Goal: Information Seeking & Learning: Learn about a topic

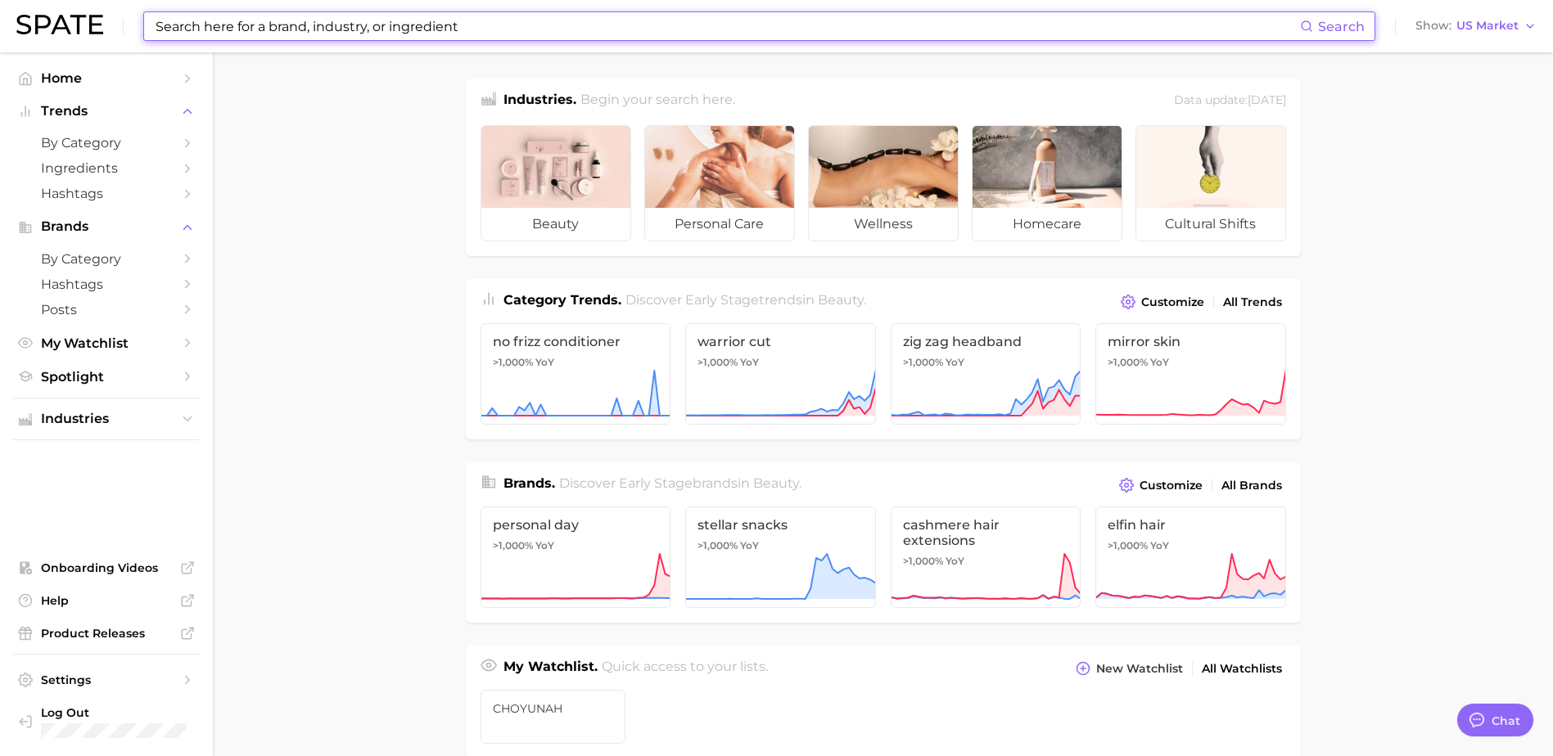
click at [449, 29] on input at bounding box center [727, 26] width 1146 height 28
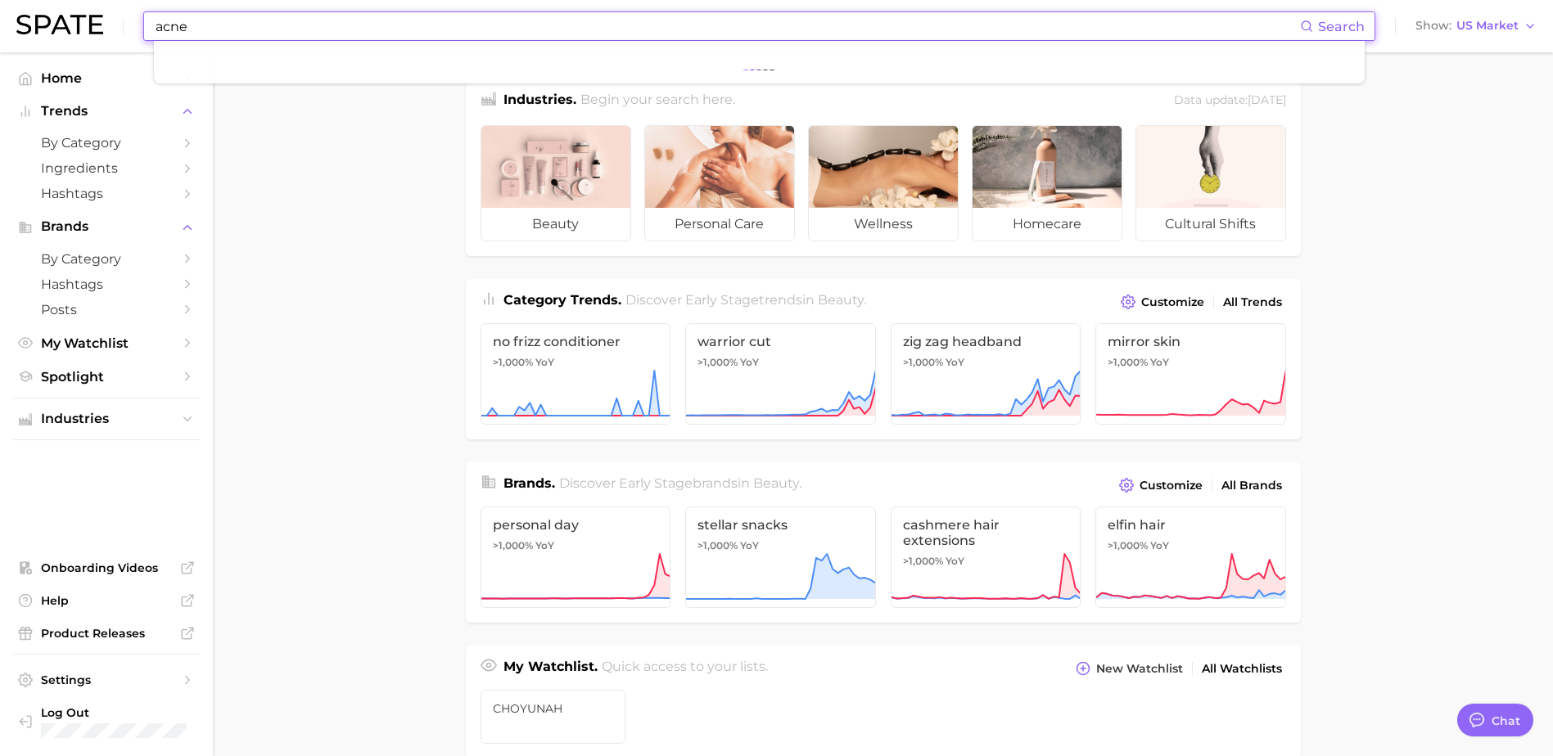
type input "acne"
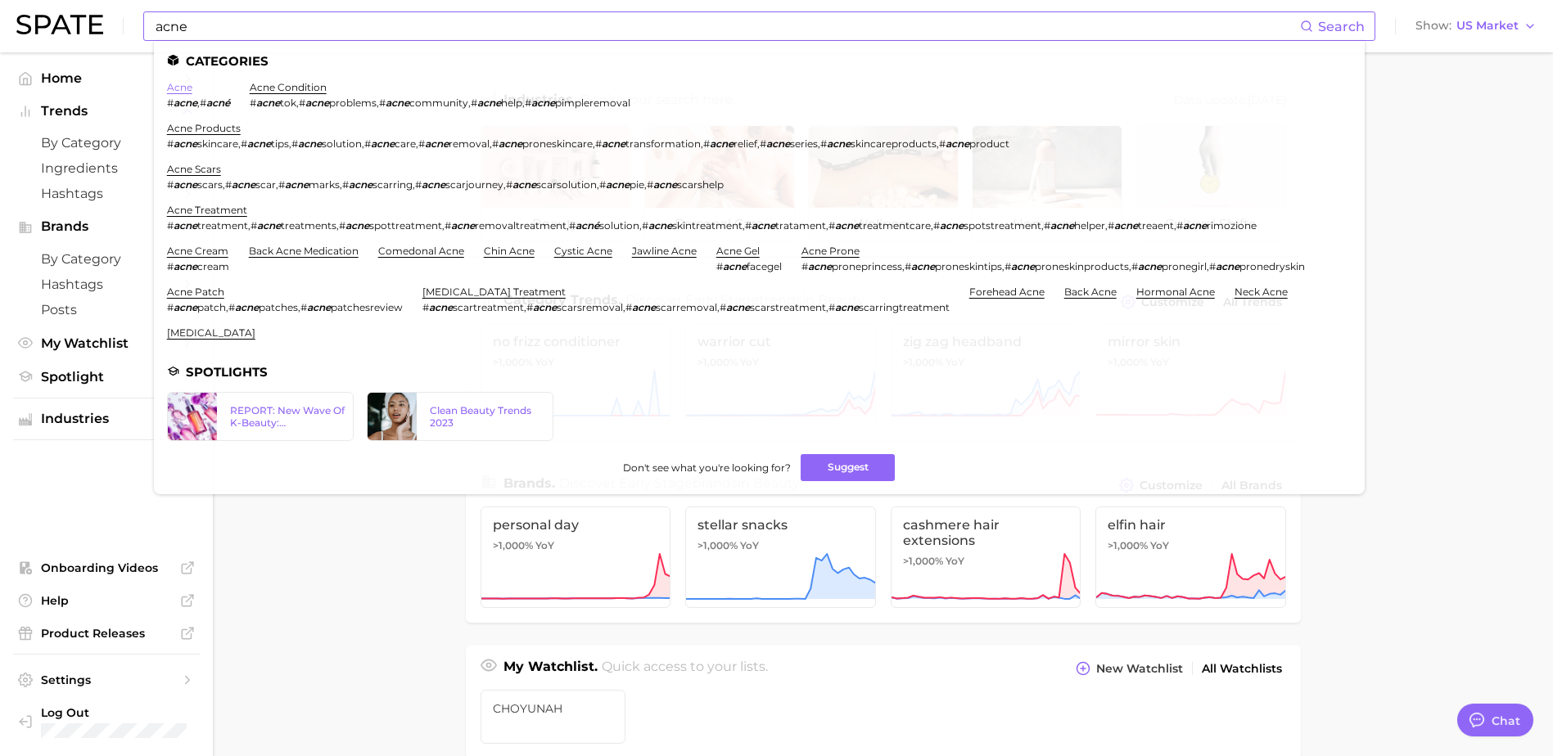
click at [192, 91] on link "acne" at bounding box center [179, 87] width 25 height 12
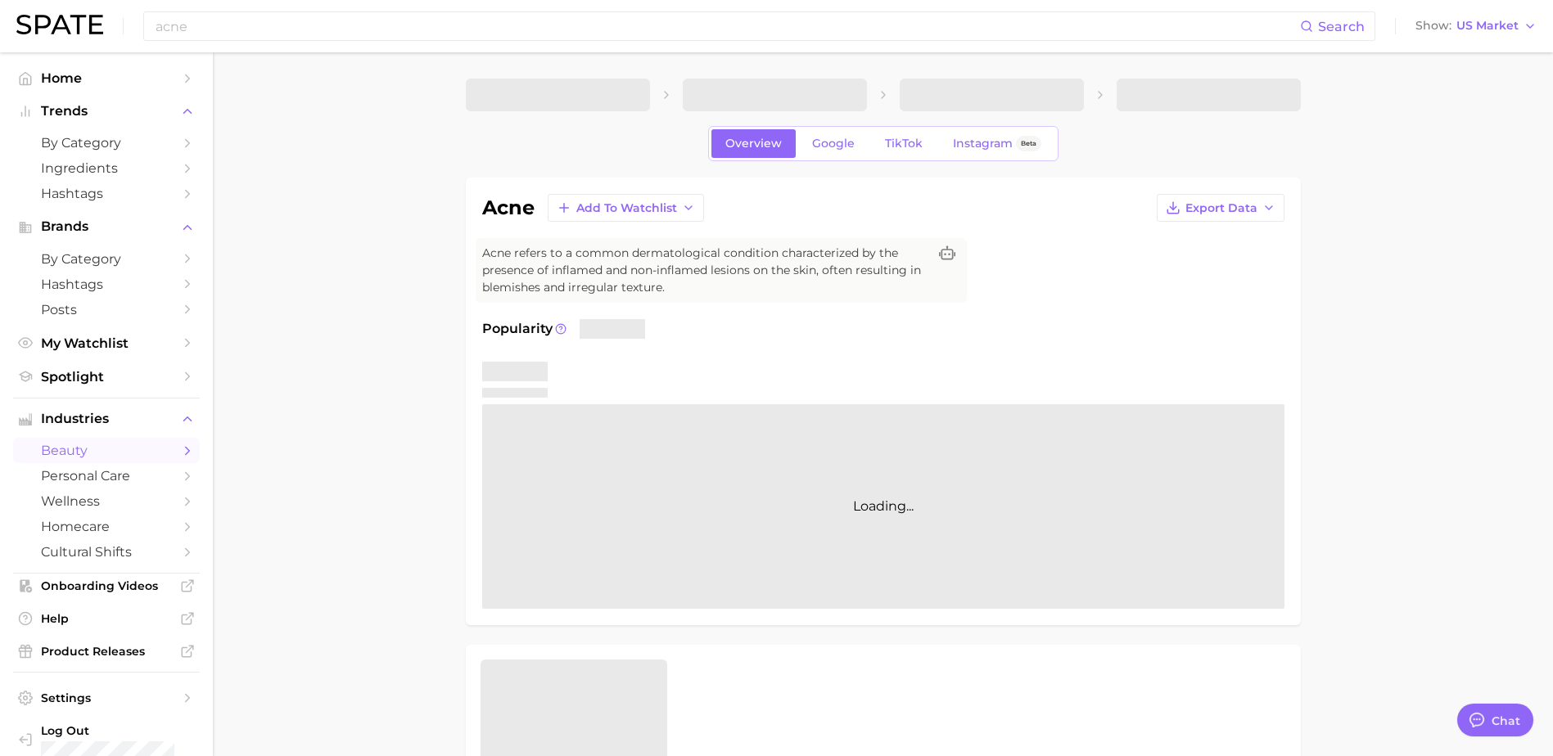
type textarea "x"
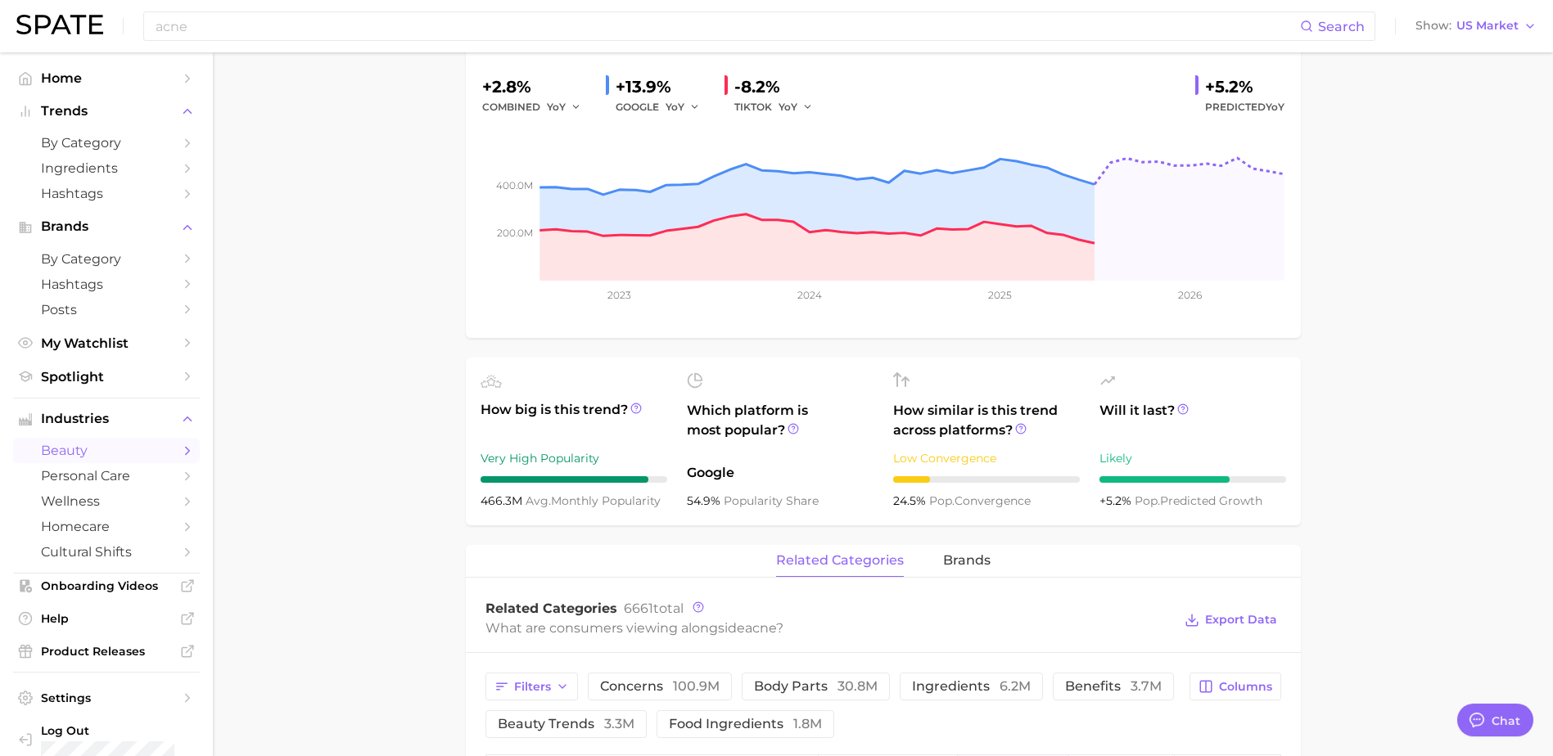
scroll to position [436, 0]
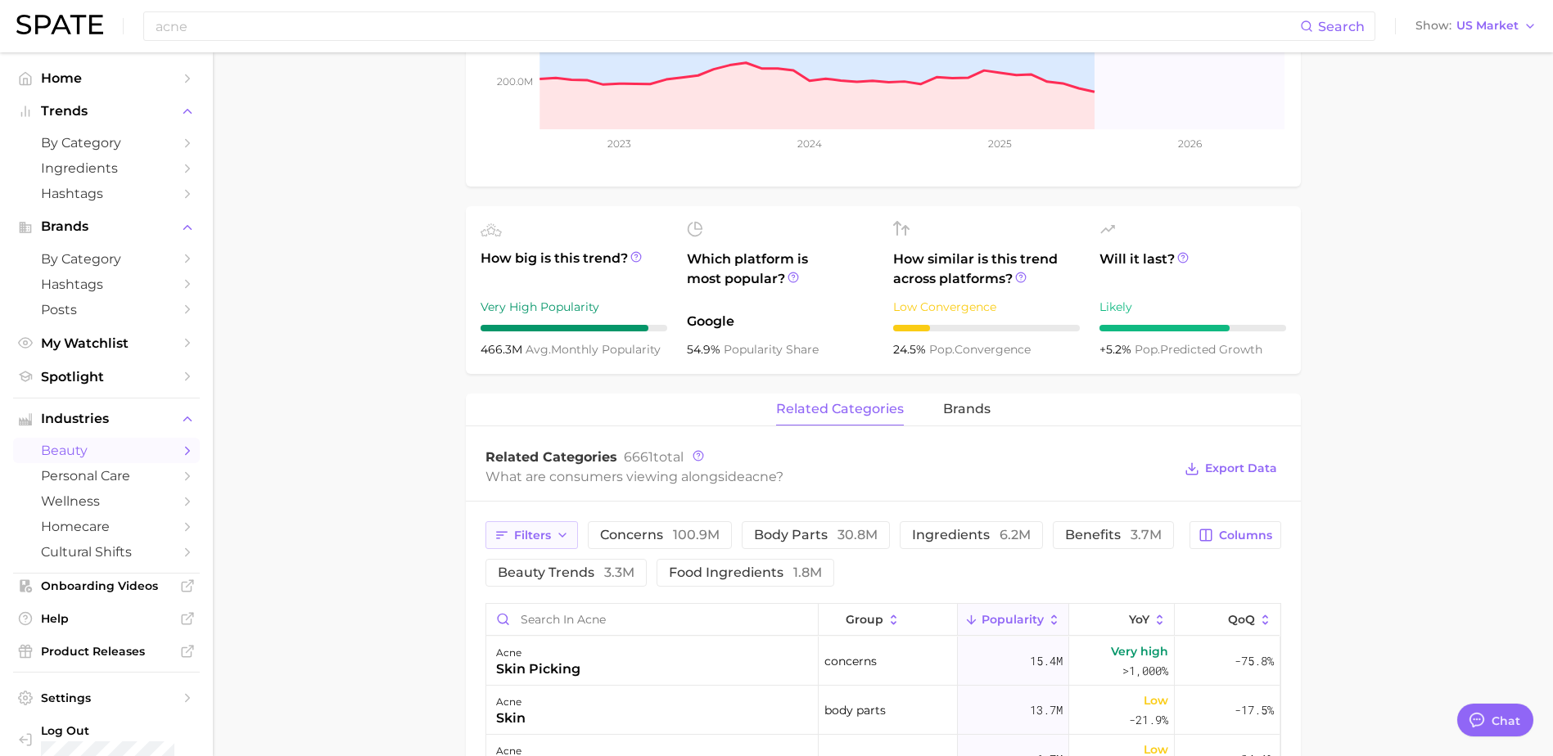
click at [563, 536] on polyline "button" at bounding box center [562, 535] width 7 height 3
click at [584, 574] on button "product format 1.6m" at bounding box center [622, 574] width 255 height 26
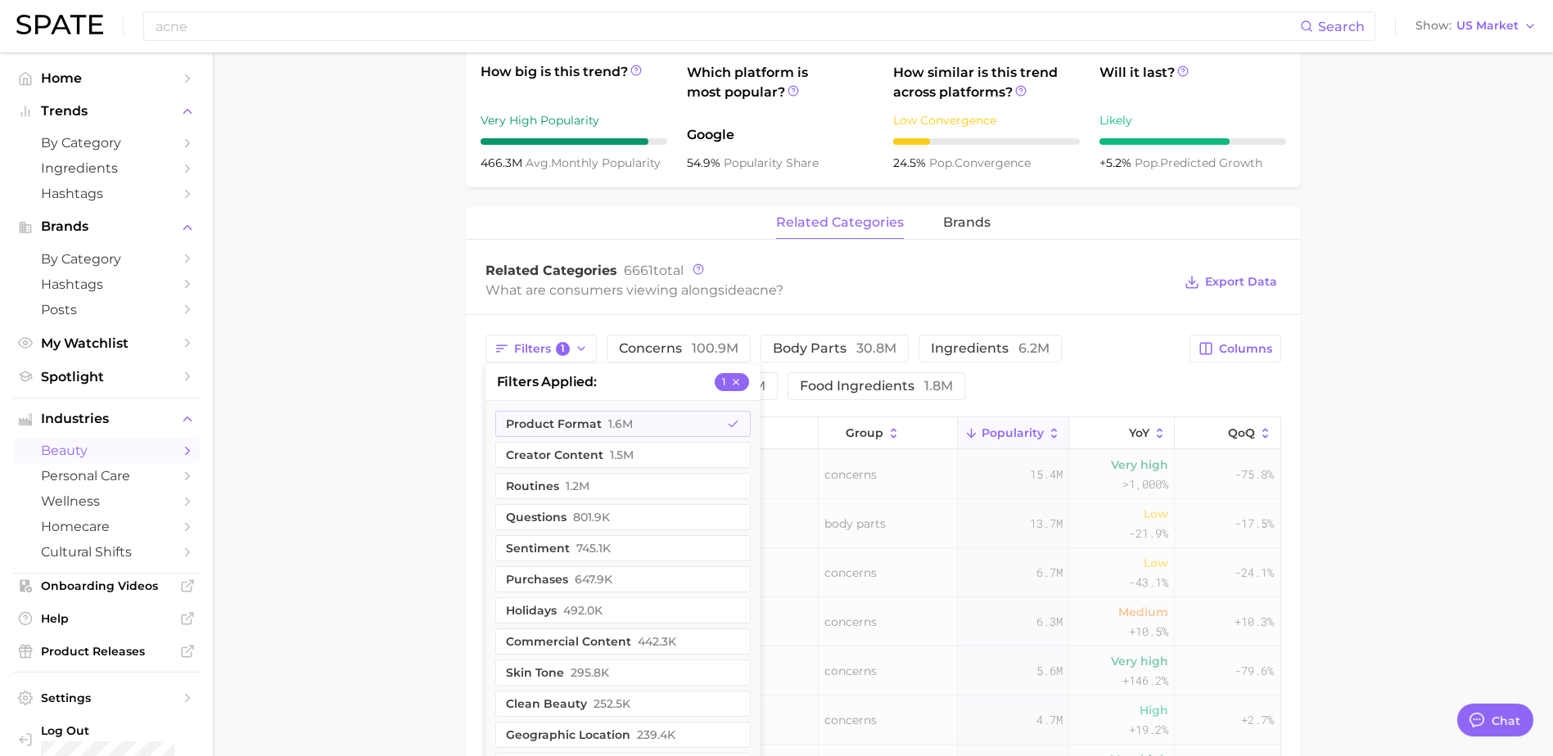
scroll to position [655, 0]
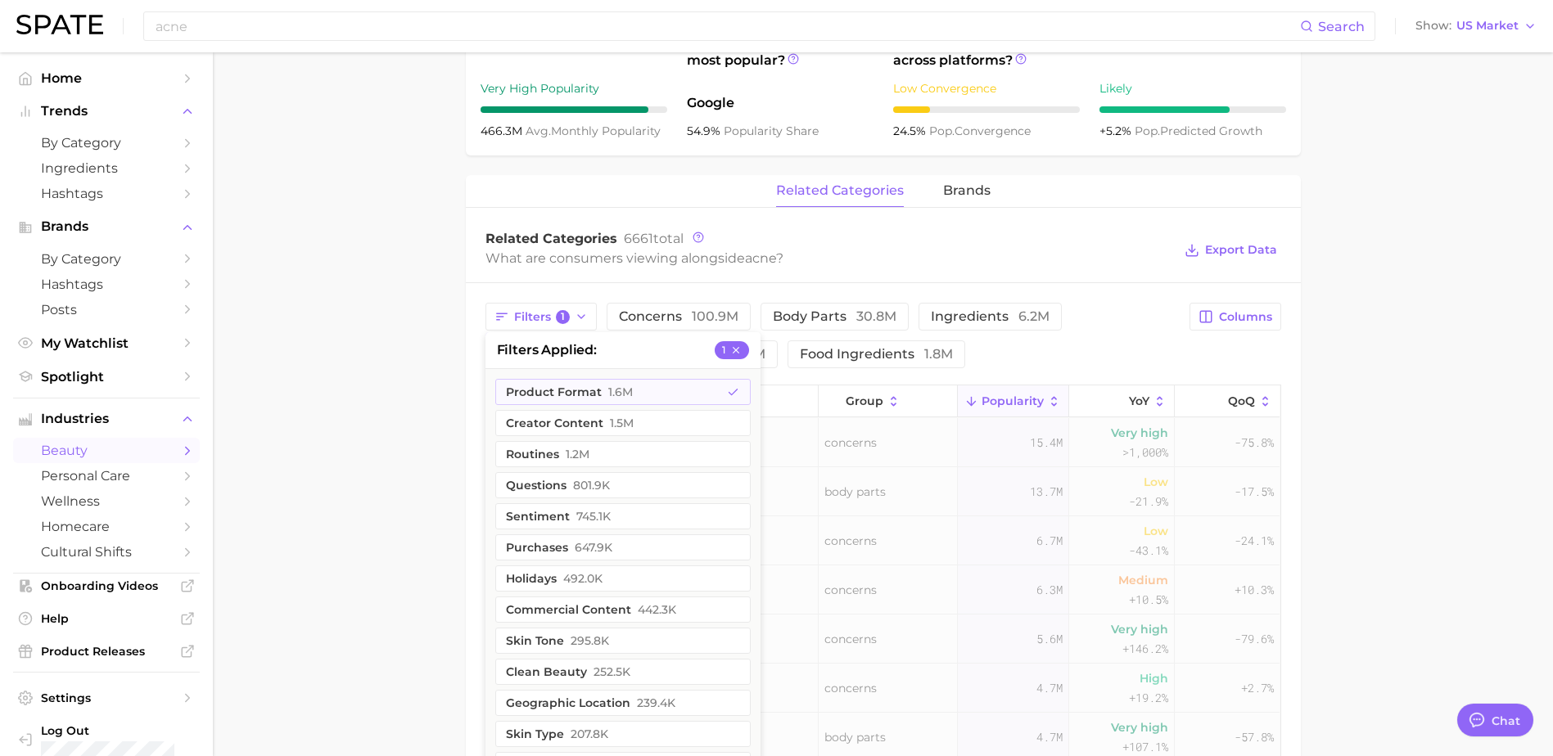
click at [1393, 440] on main "1. skincare 2. face concerns 3. acne condition 4. acne Overview Google TikTok I…" at bounding box center [883, 319] width 1340 height 1845
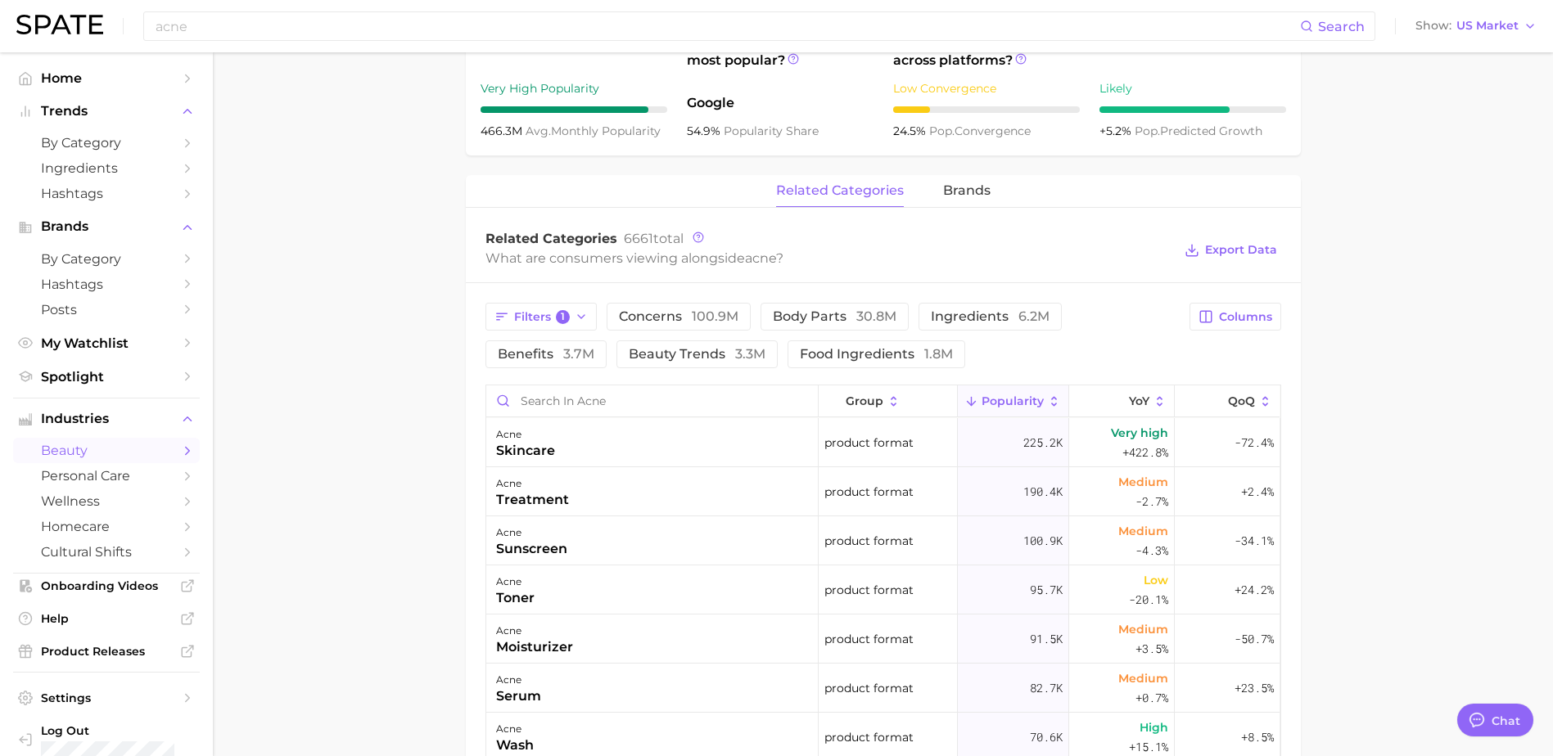
drag, startPoint x: 1413, startPoint y: 633, endPoint x: 1429, endPoint y: 625, distance: 17.2
click at [1413, 633] on main "1. skincare 2. face concerns 3. acne condition 4. acne Overview Google TikTok I…" at bounding box center [883, 319] width 1340 height 1845
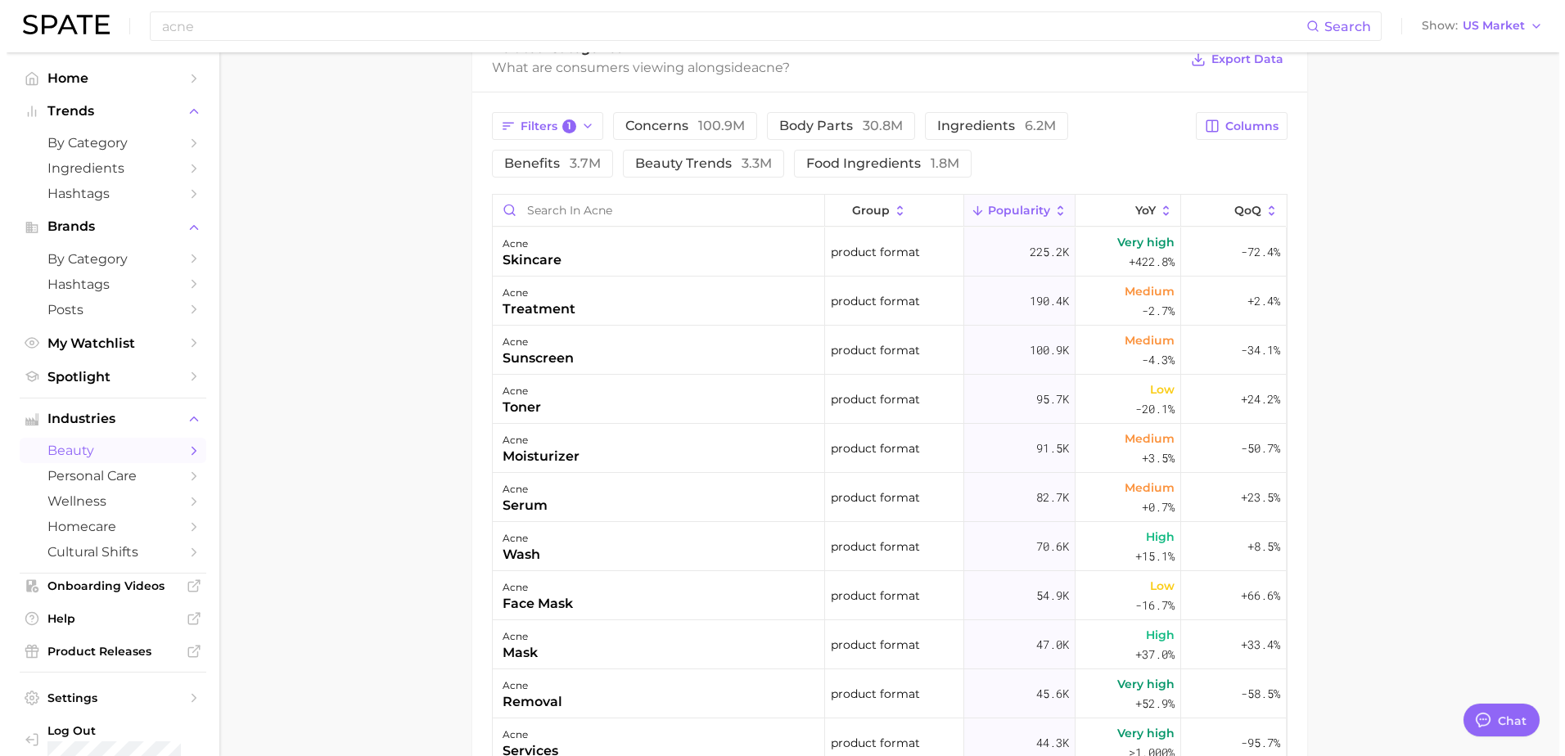
scroll to position [874, 0]
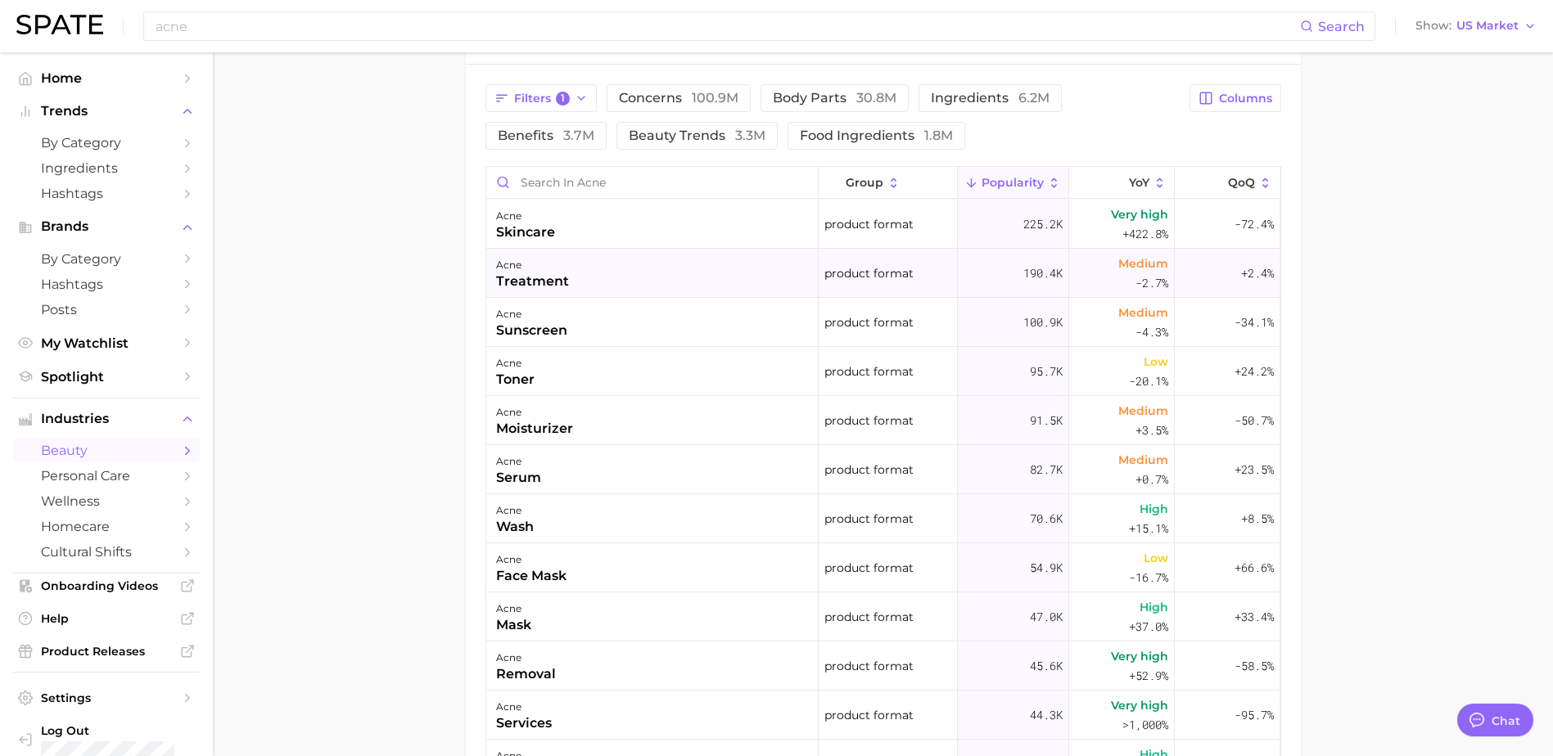
click at [650, 280] on div "acne treatment" at bounding box center [652, 273] width 332 height 49
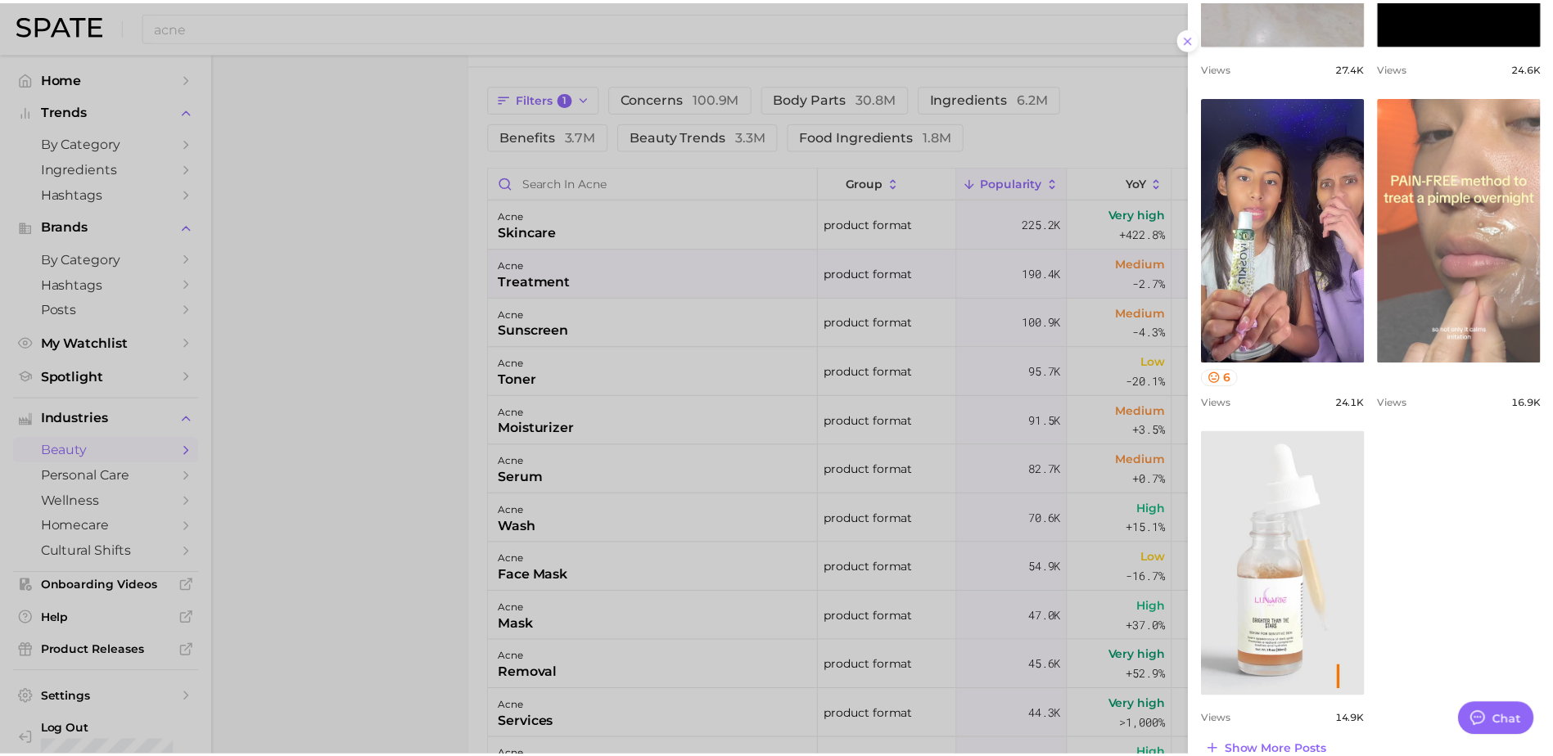
scroll to position [1085, 0]
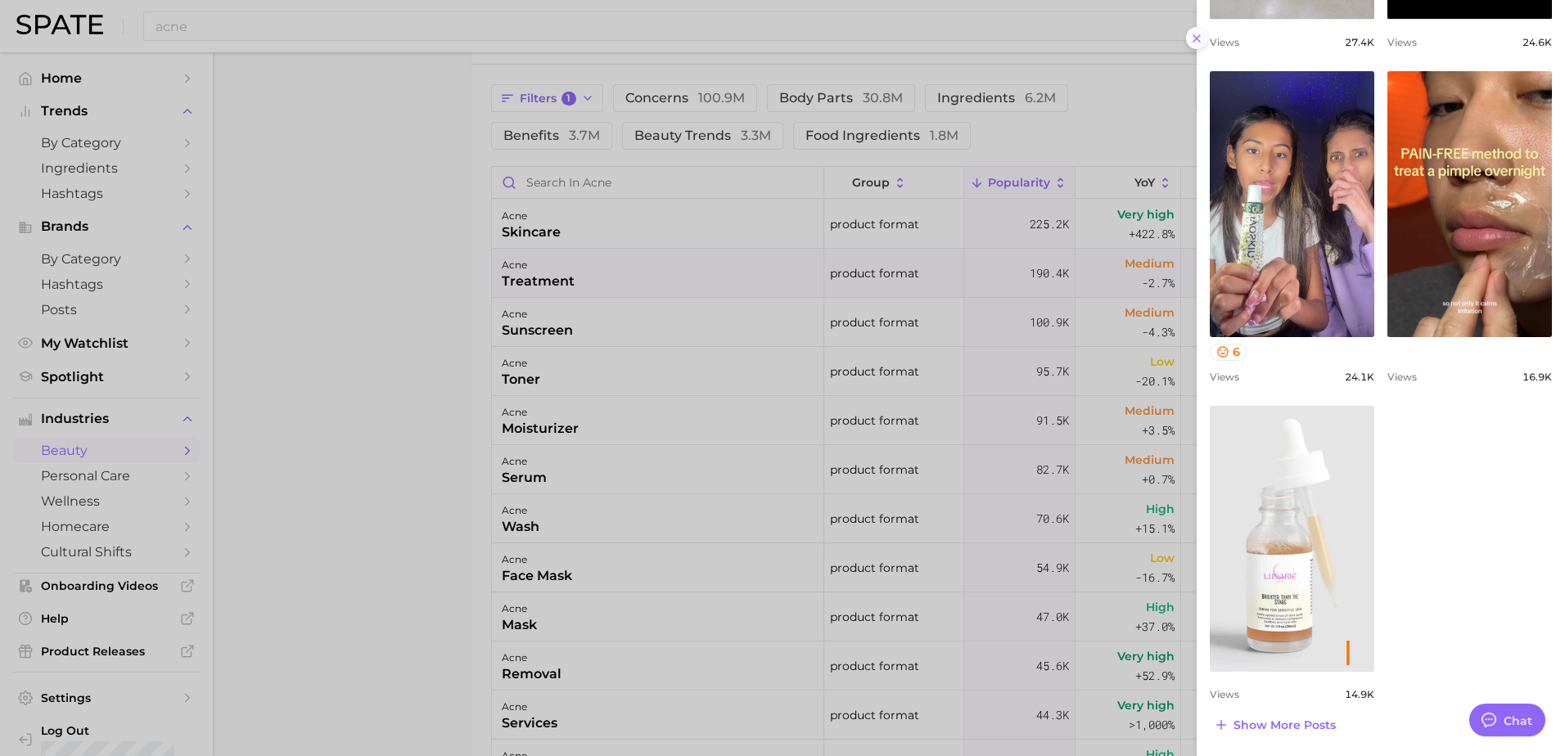
click at [1204, 43] on button at bounding box center [1197, 38] width 22 height 22
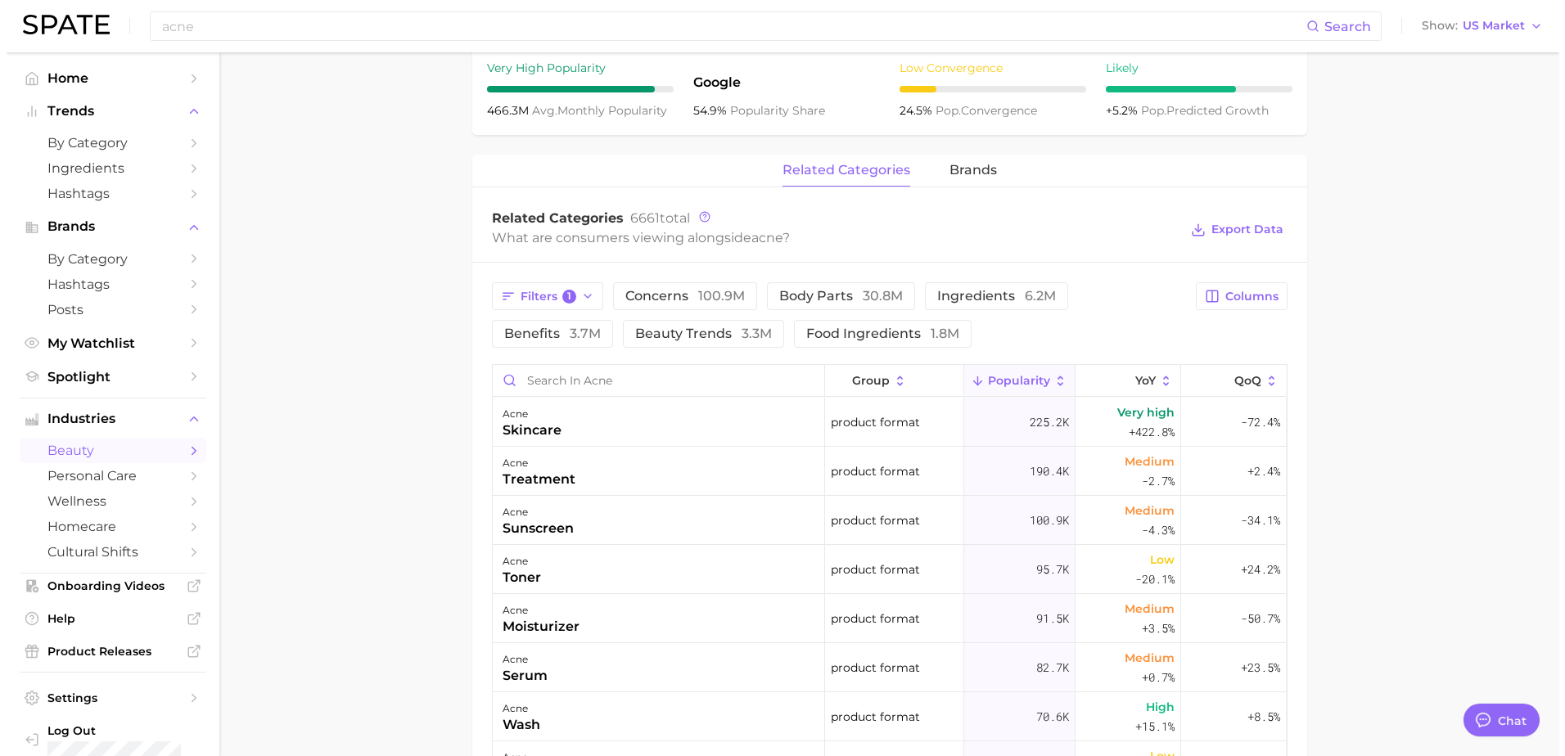
scroll to position [655, 0]
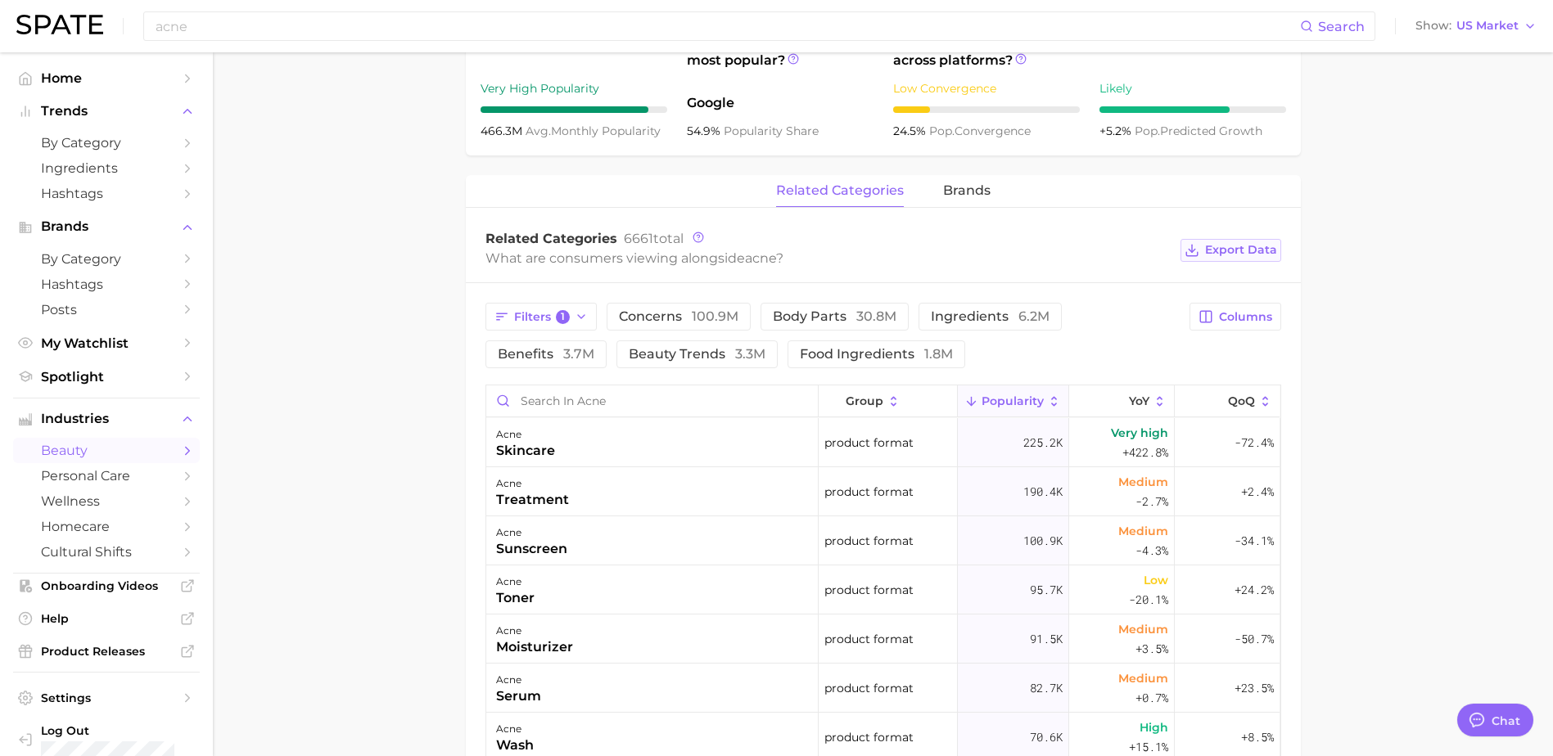
click at [1244, 252] on span "Export Data" at bounding box center [1241, 250] width 72 height 14
click at [637, 540] on div "acne sunscreen" at bounding box center [652, 541] width 332 height 49
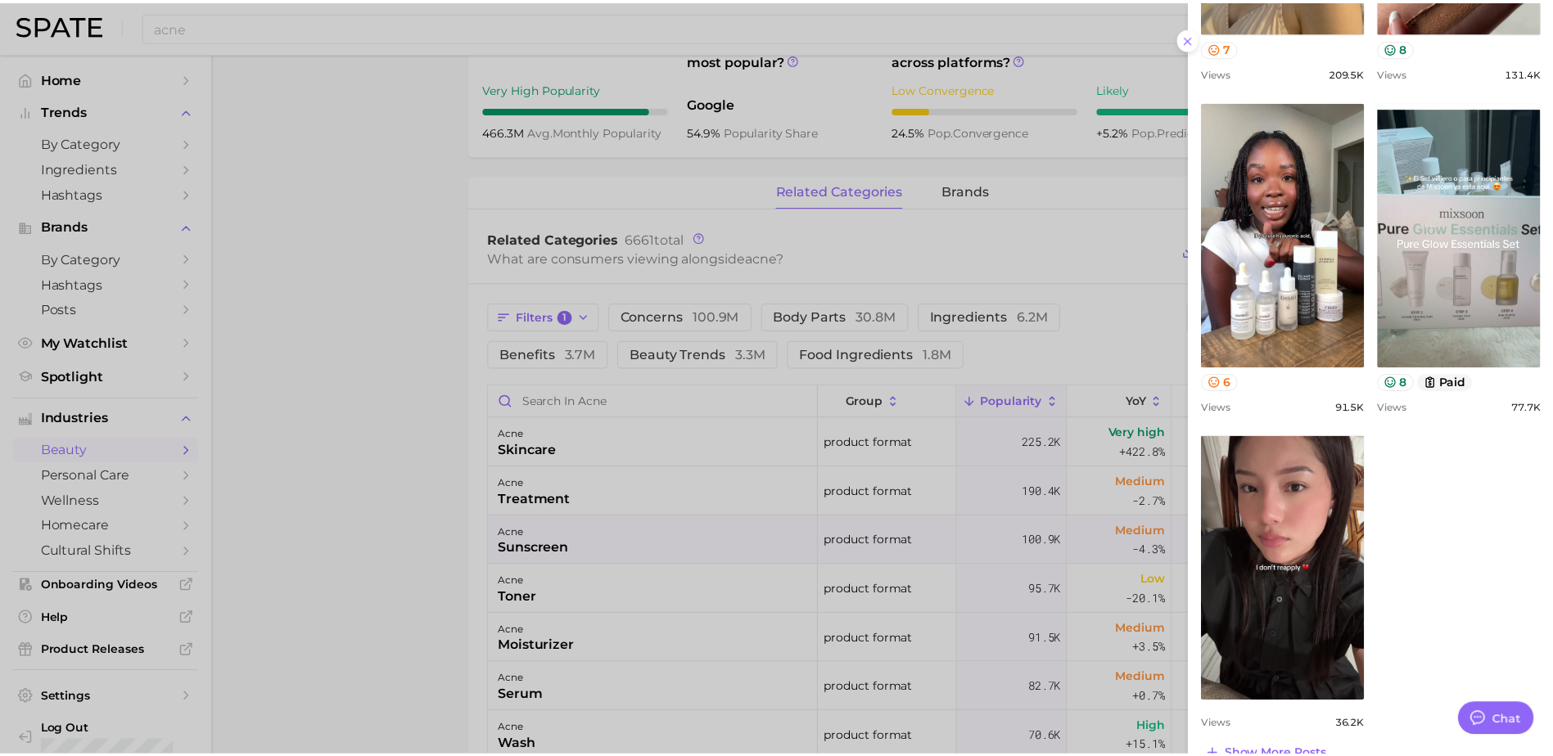
scroll to position [1117, 0]
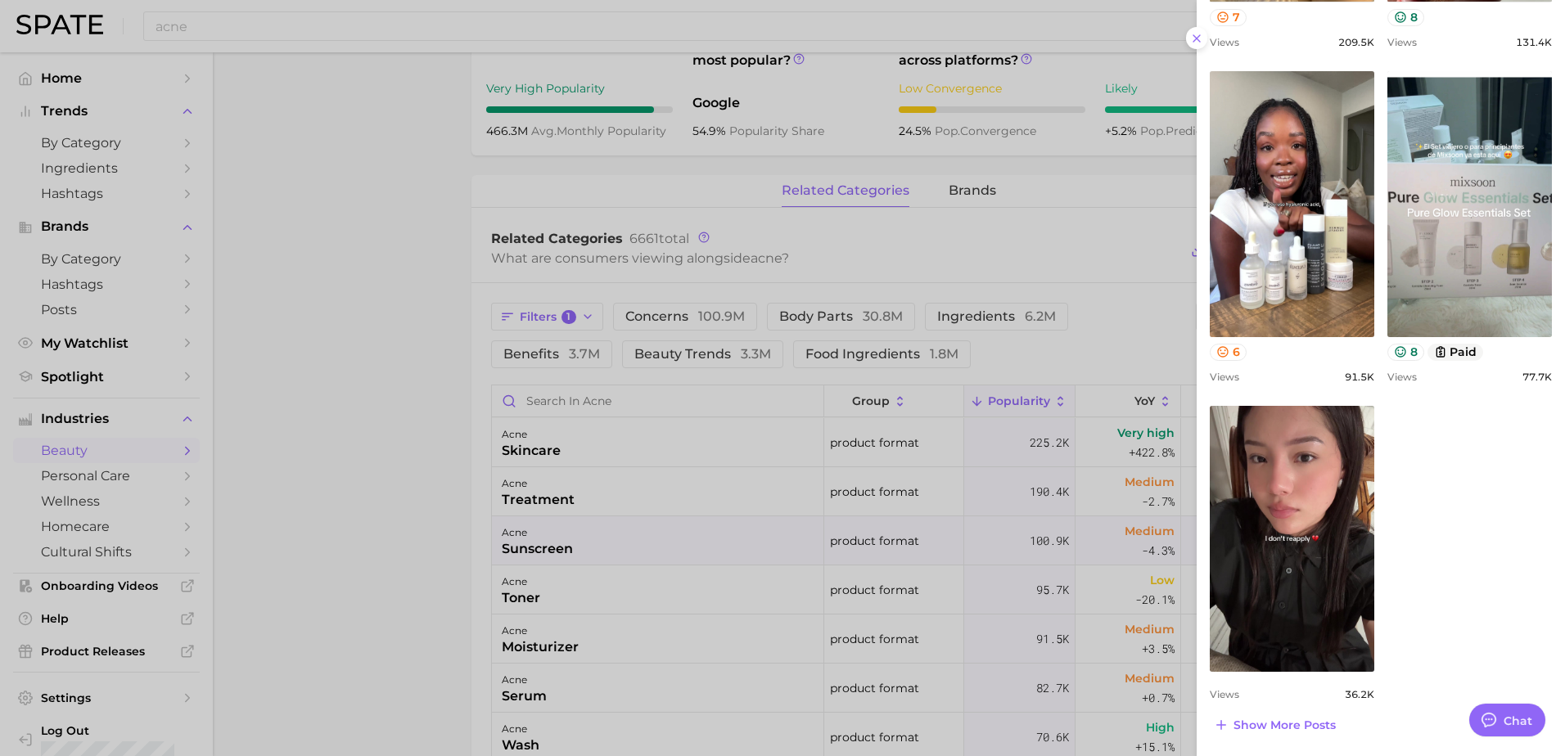
click at [1103, 297] on div at bounding box center [782, 378] width 1565 height 756
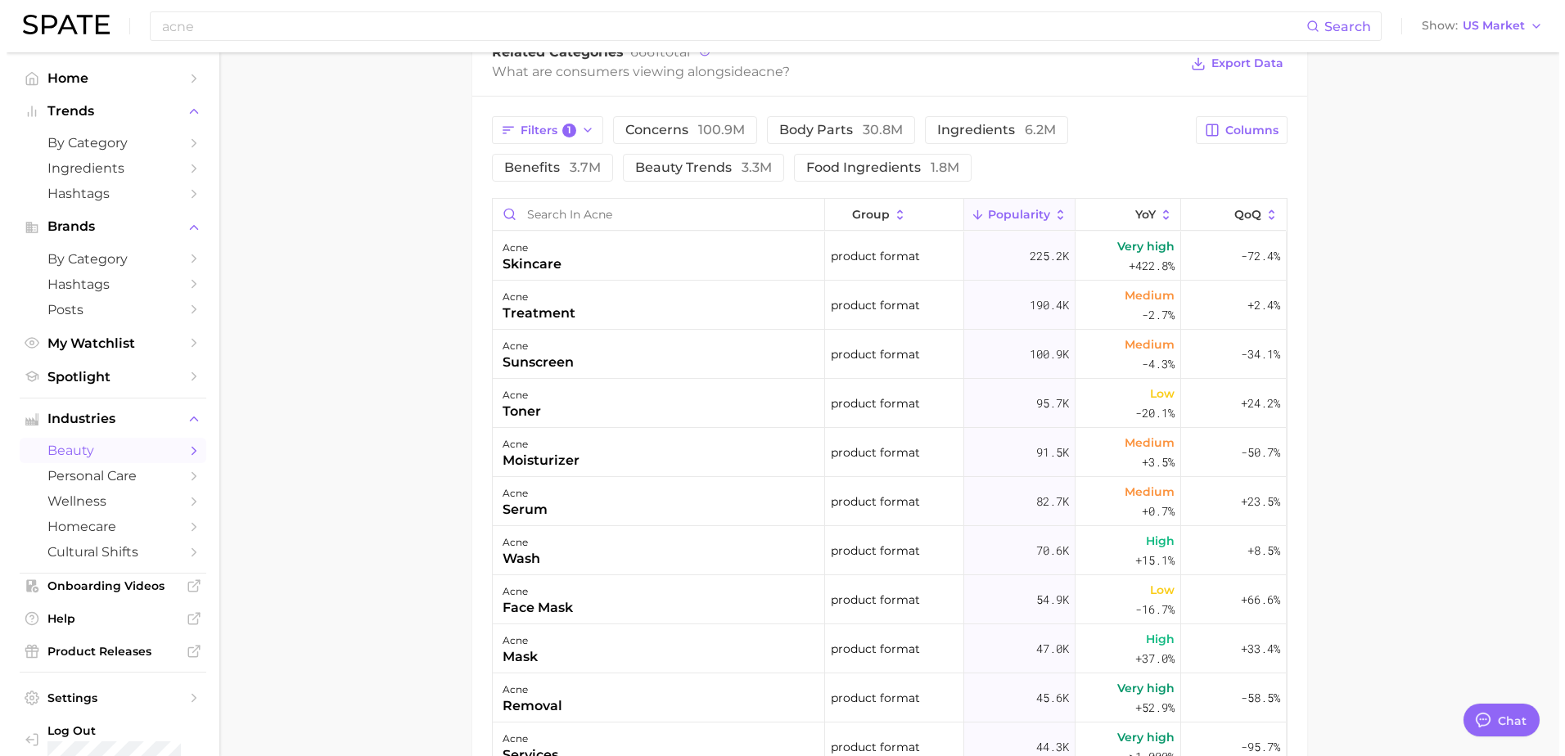
scroll to position [874, 0]
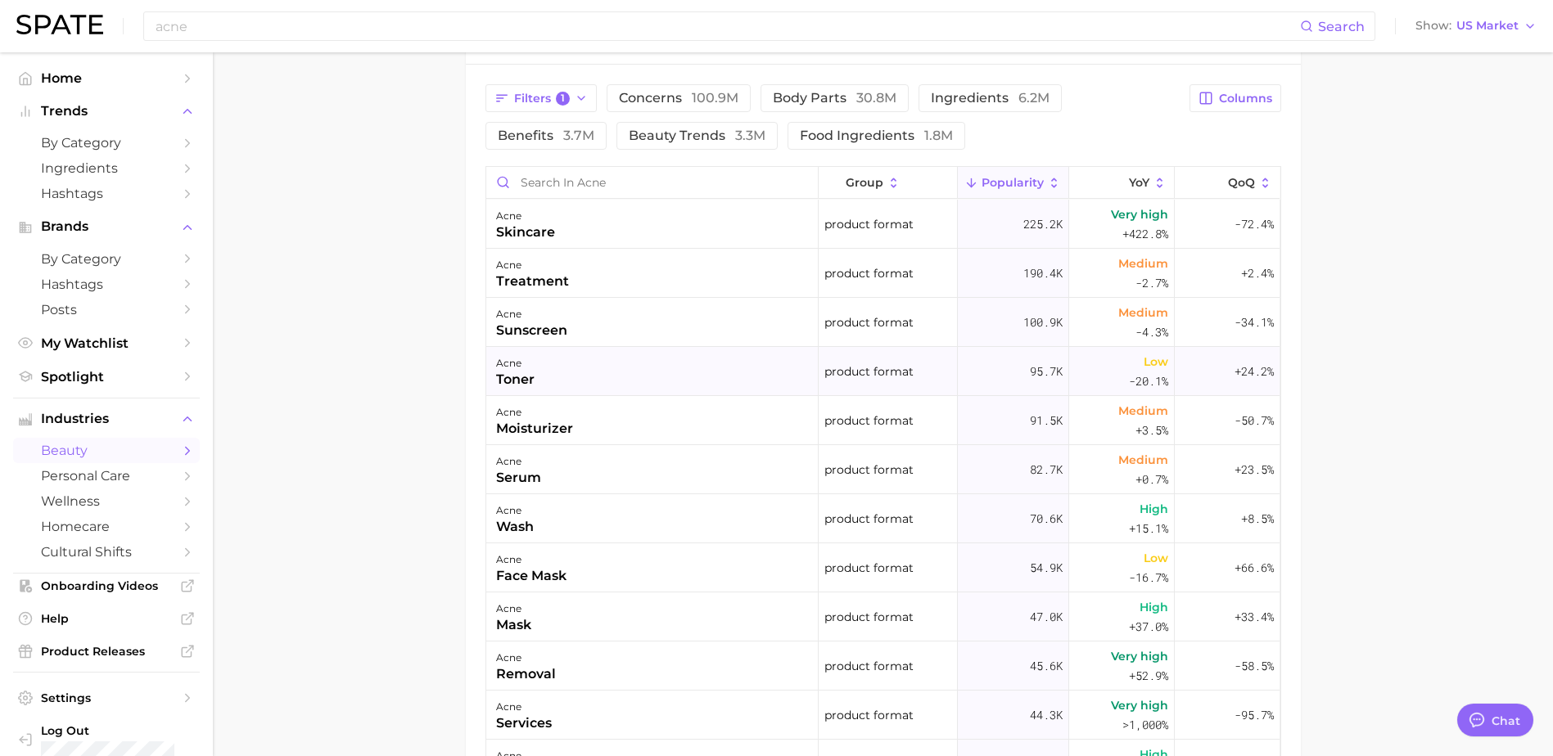
click at [563, 387] on div "acne toner" at bounding box center [652, 371] width 332 height 49
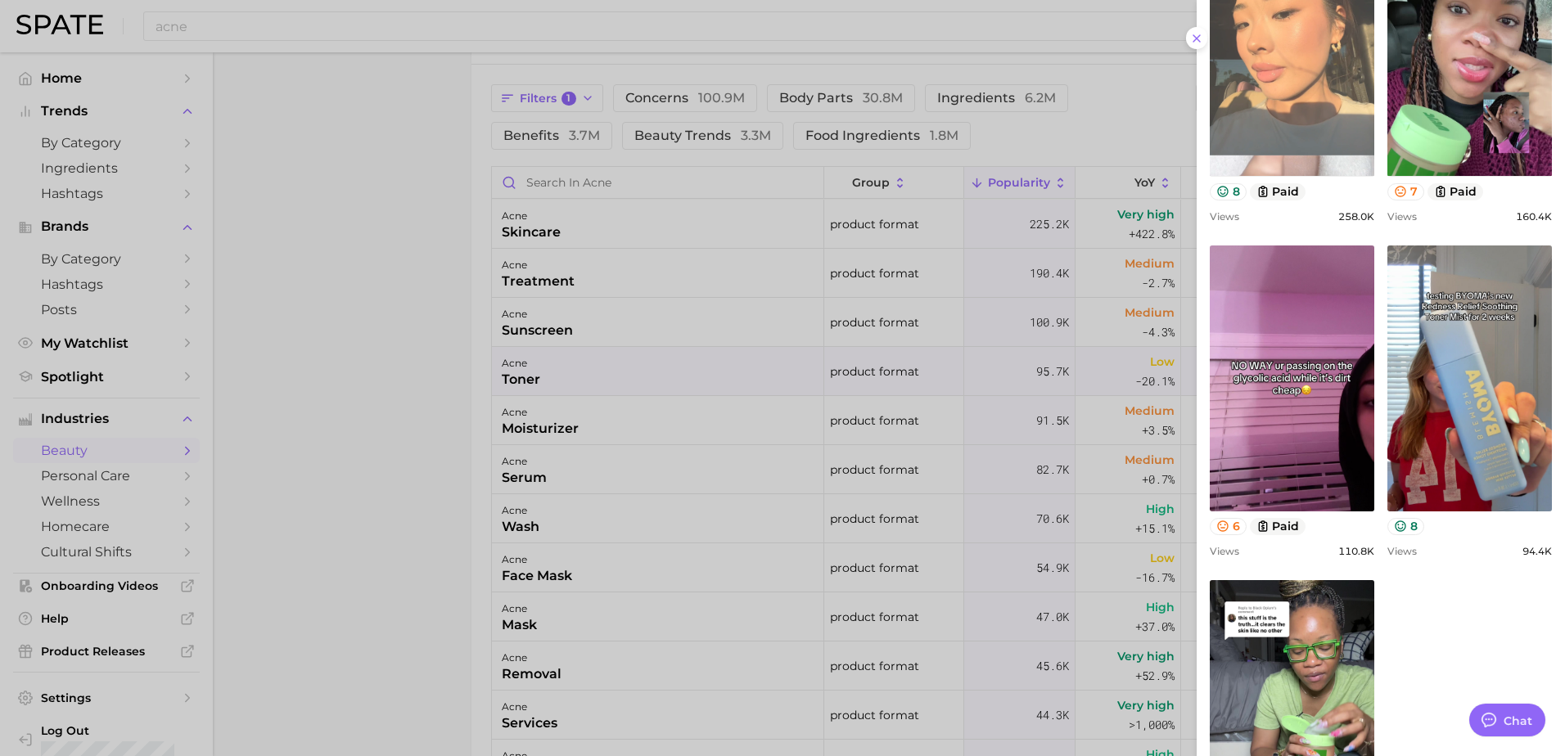
scroll to position [1091, 0]
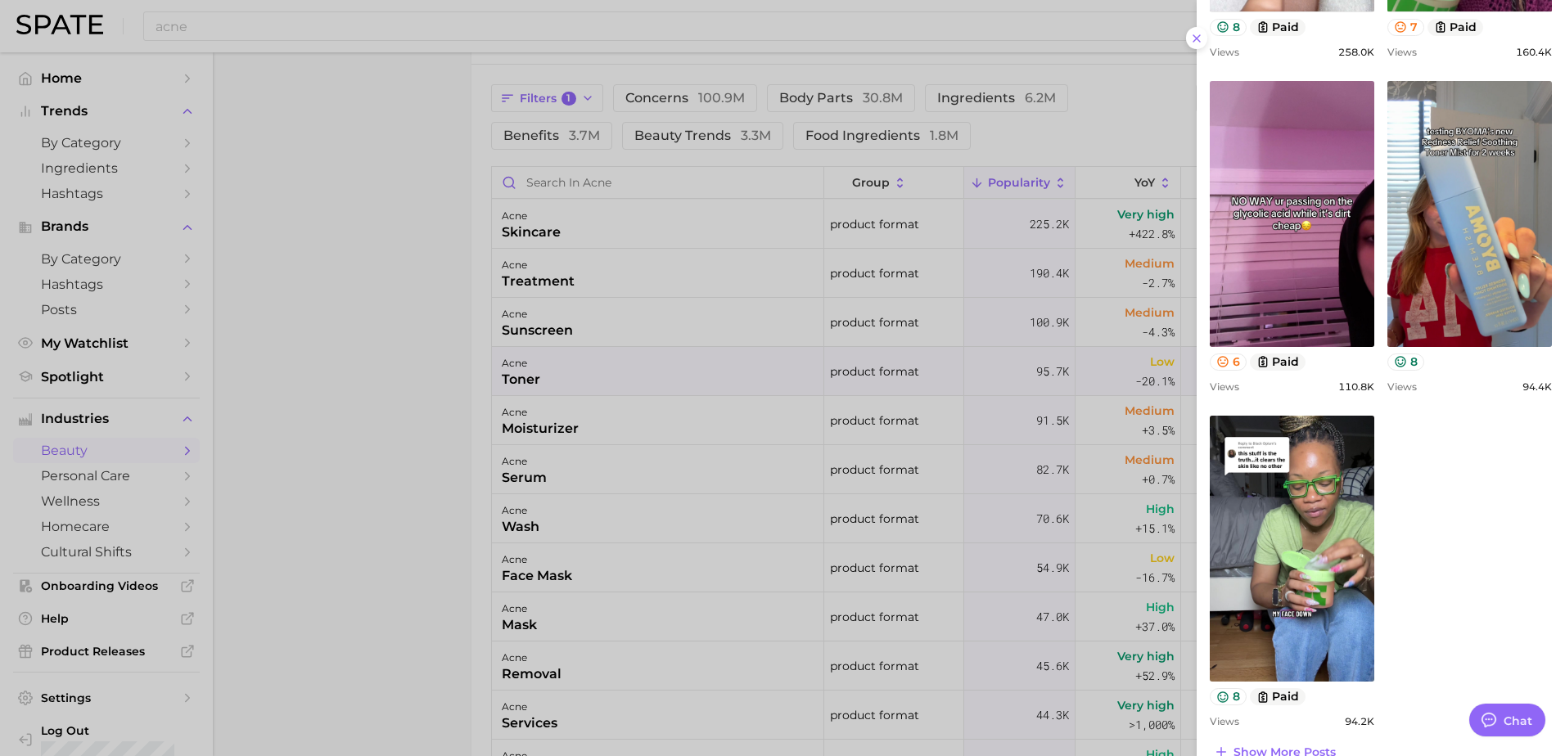
click at [663, 435] on div at bounding box center [782, 378] width 1565 height 756
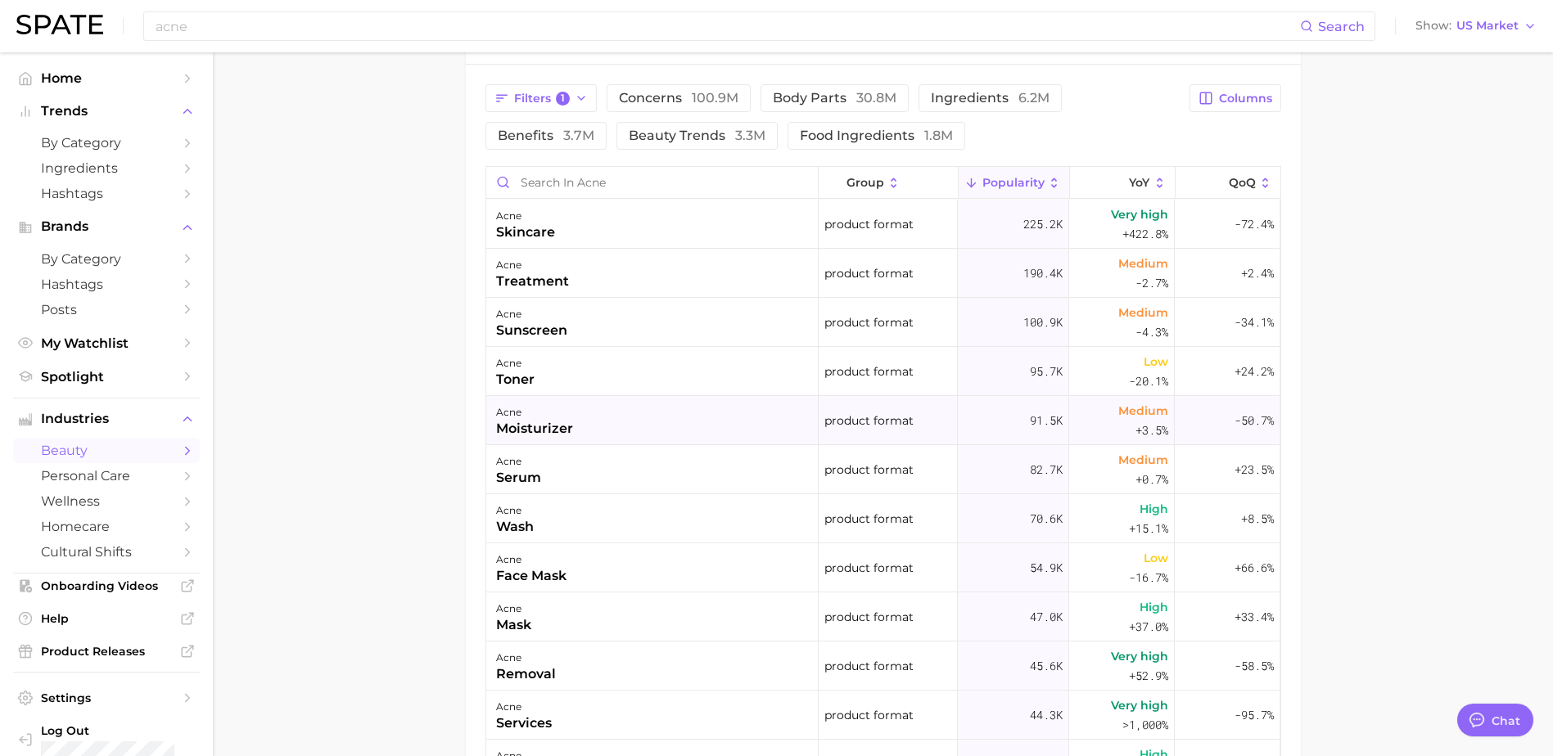
click at [629, 424] on div "acne moisturizer" at bounding box center [652, 420] width 332 height 49
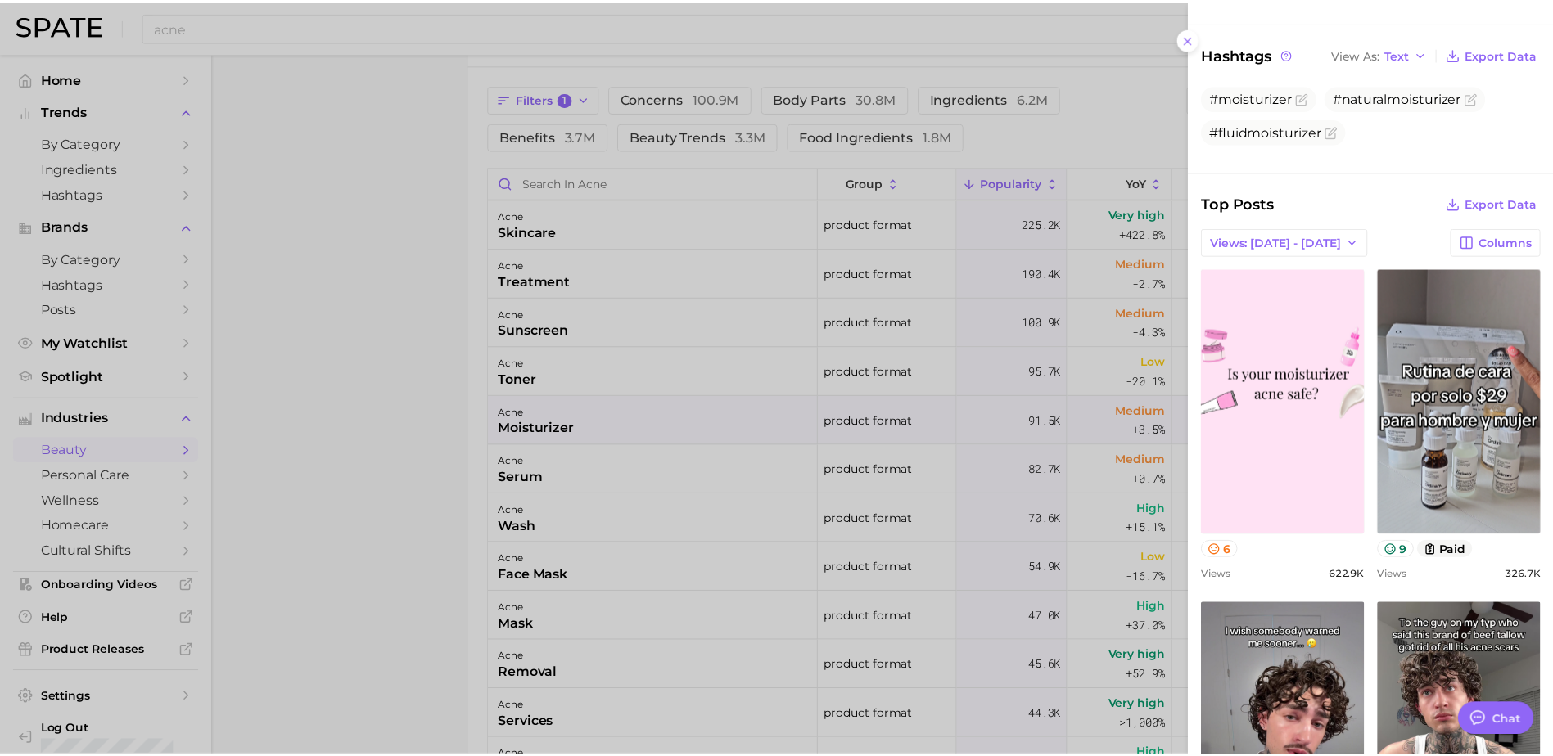
scroll to position [556, 0]
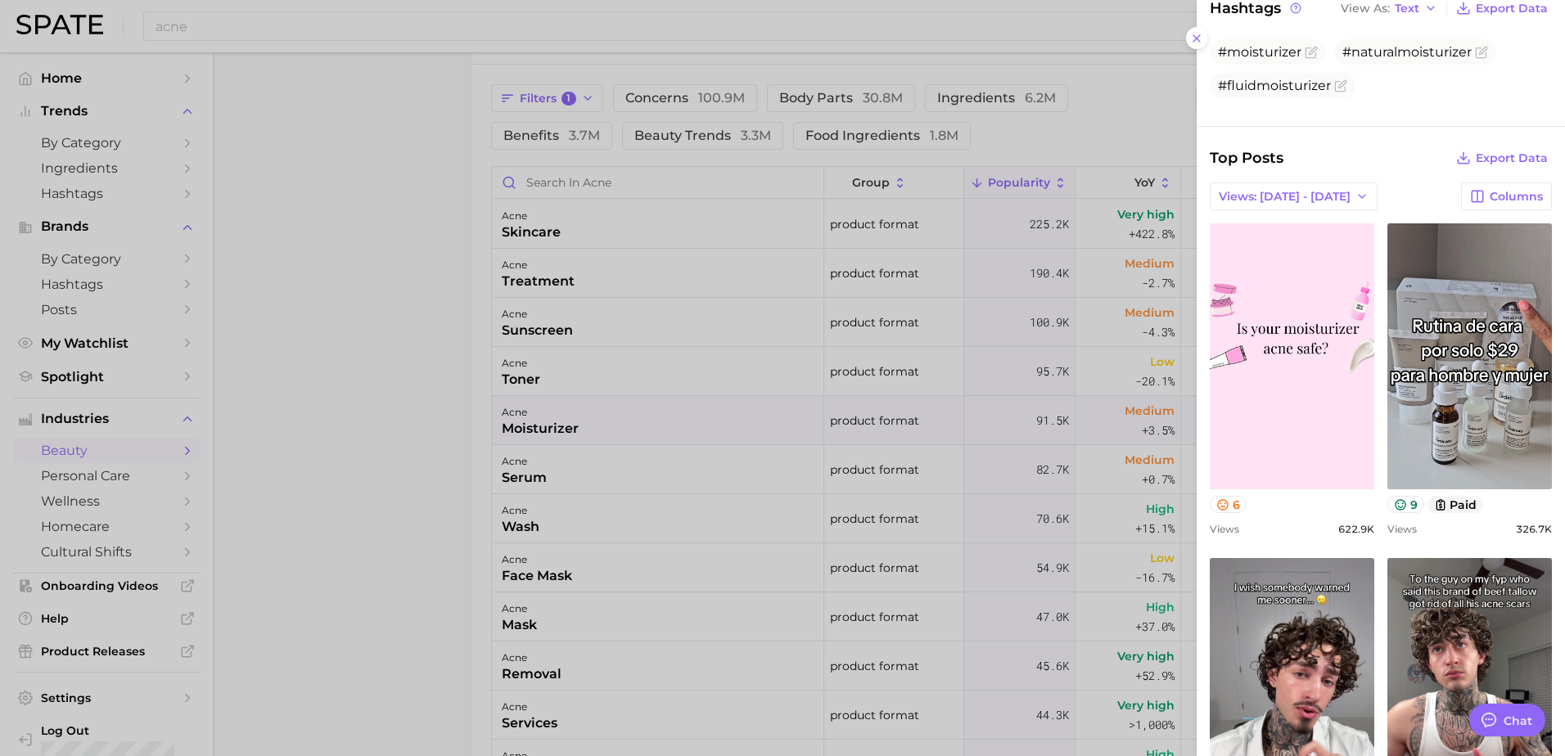
click at [1009, 386] on div at bounding box center [782, 378] width 1565 height 756
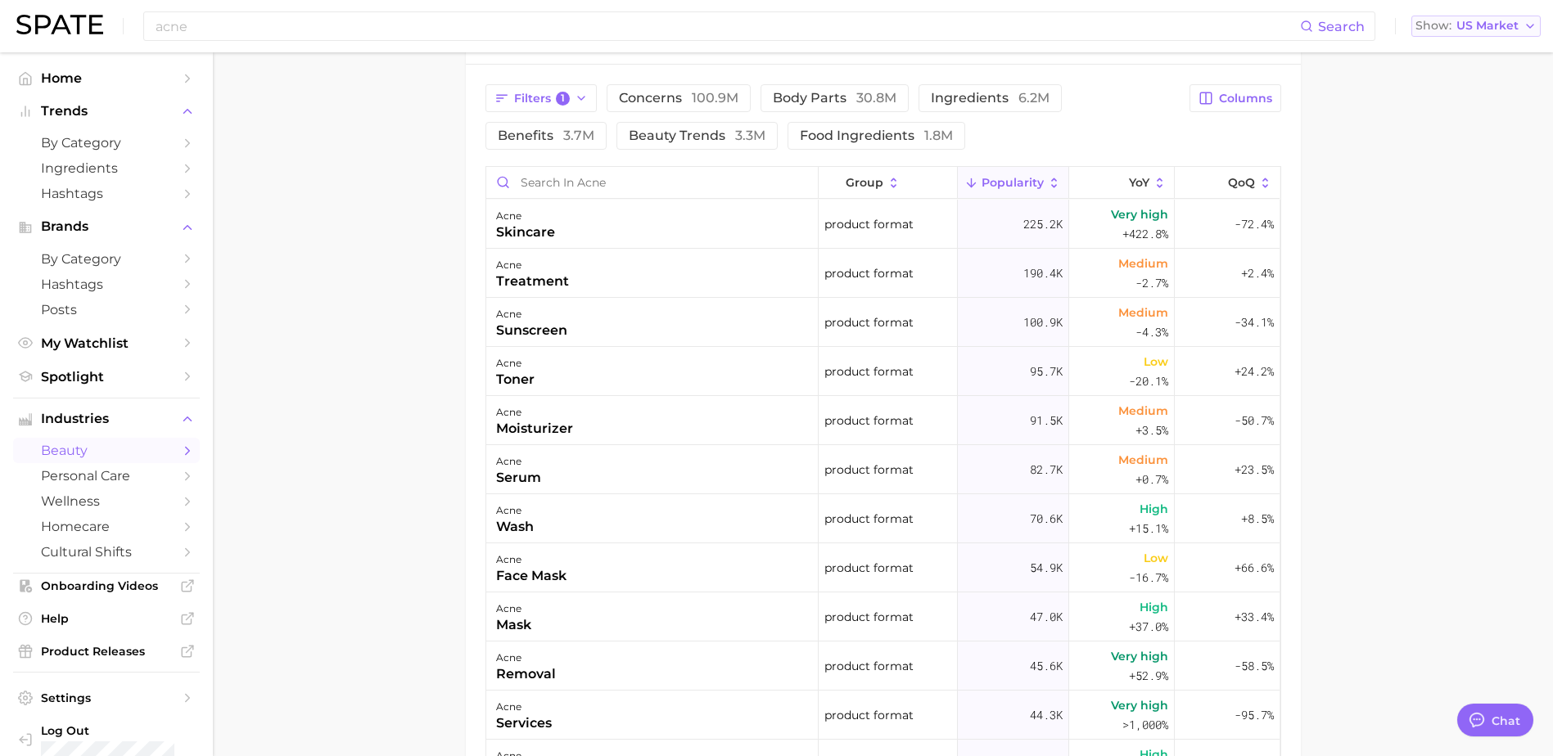
click at [1477, 26] on span "US Market" at bounding box center [1487, 25] width 62 height 9
click at [1461, 174] on button "[GEOGRAPHIC_DATA]" at bounding box center [1468, 170] width 143 height 29
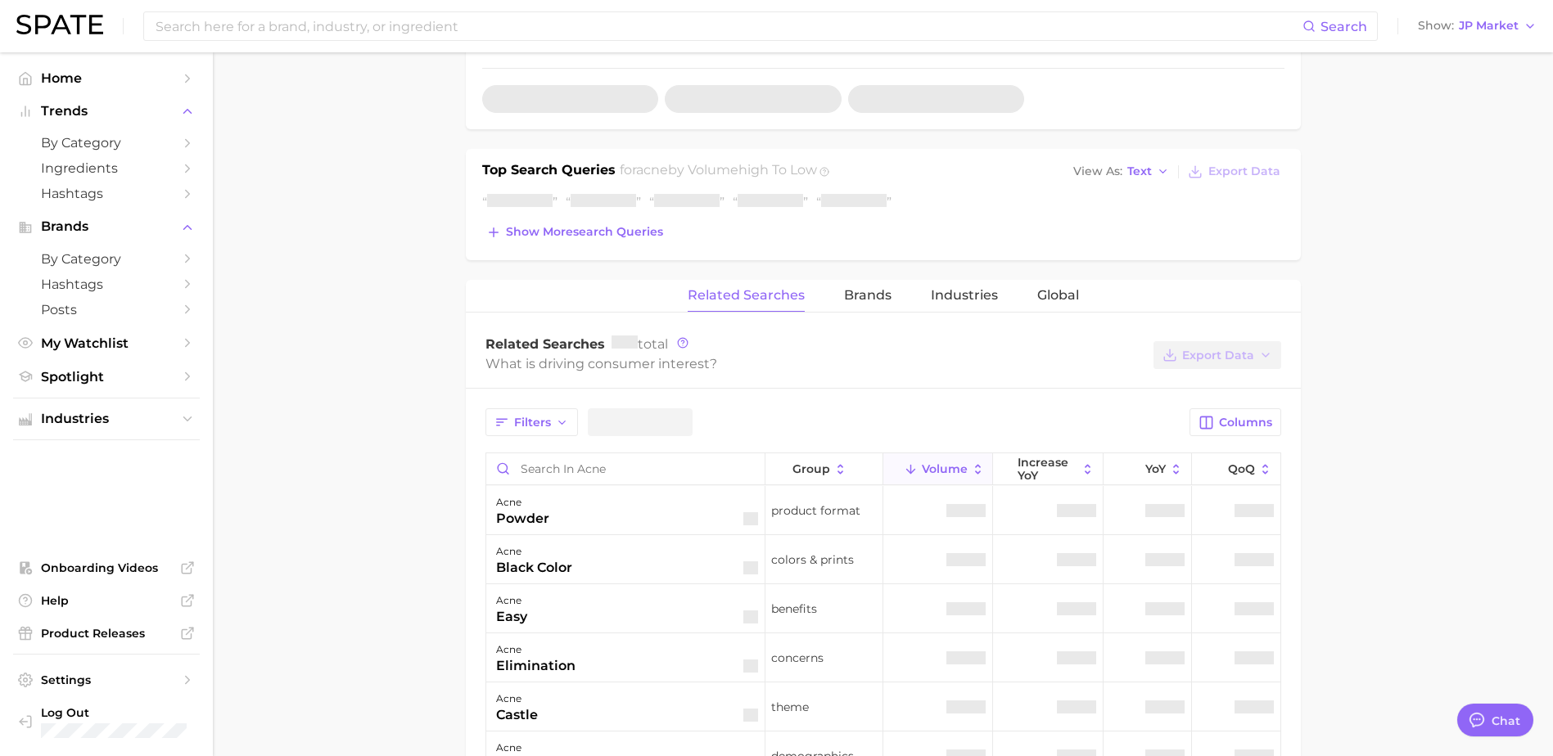
scroll to position [655, 0]
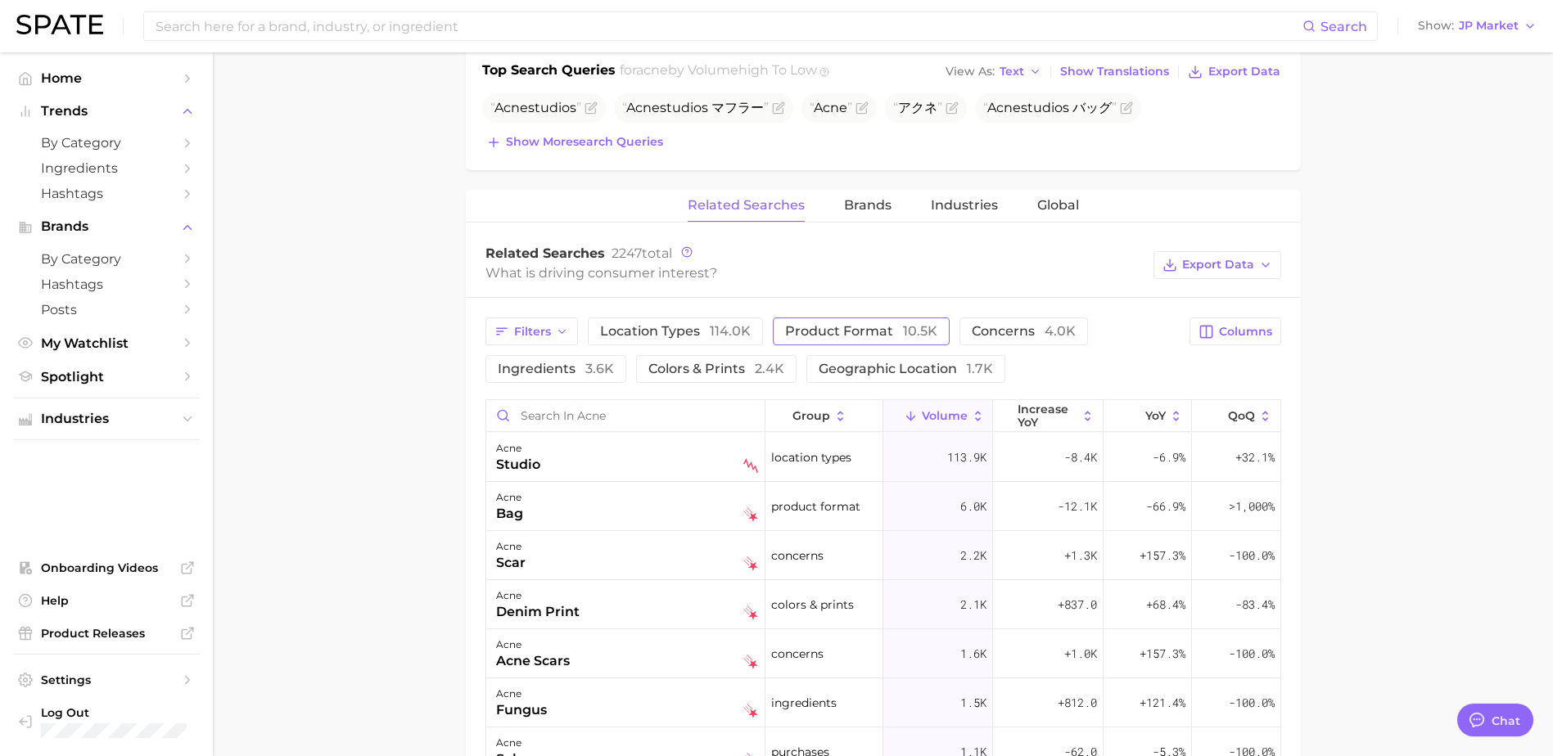
click at [833, 327] on span "product format 10.5k" at bounding box center [861, 331] width 152 height 16
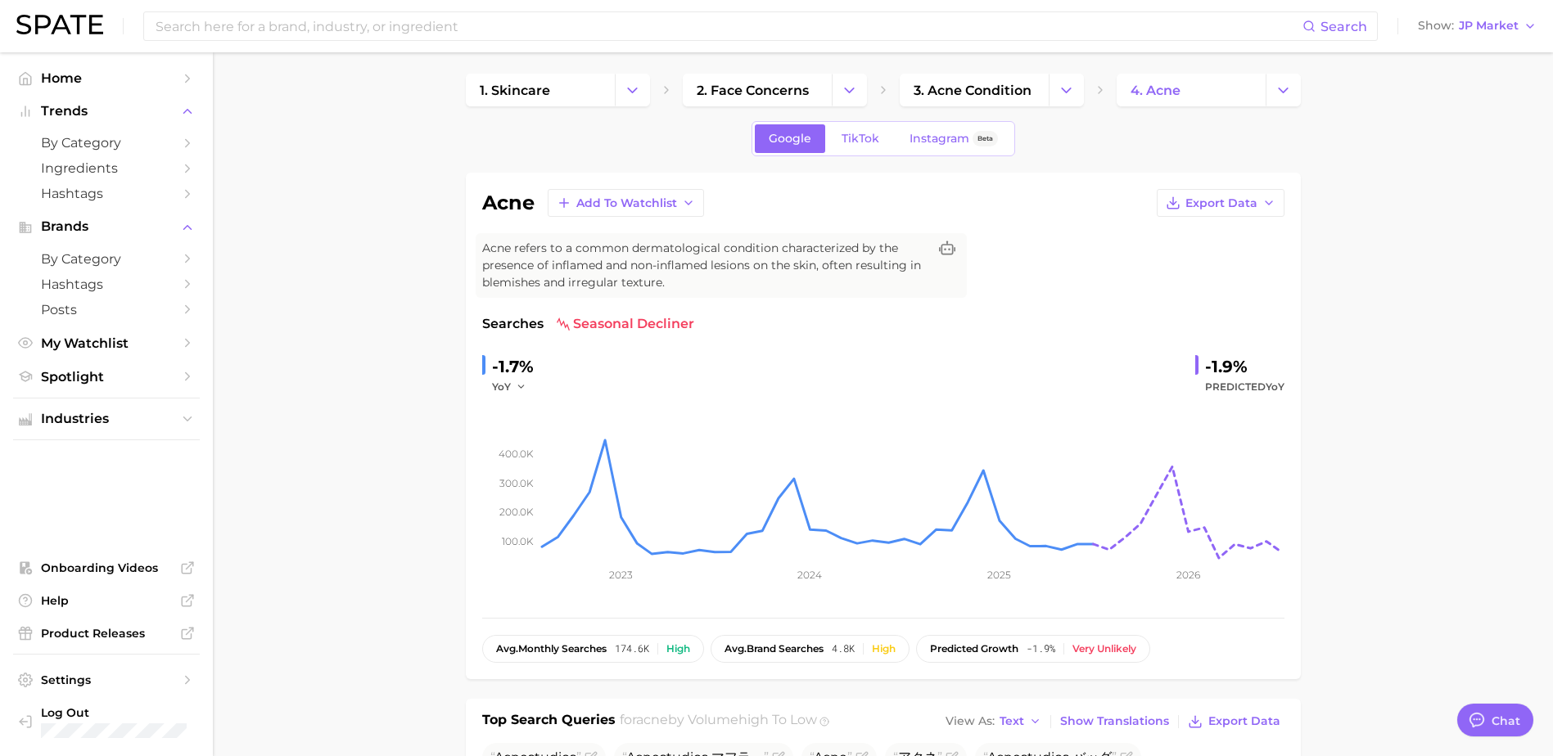
scroll to position [0, 0]
